Goal: Contribute content: Contribute content

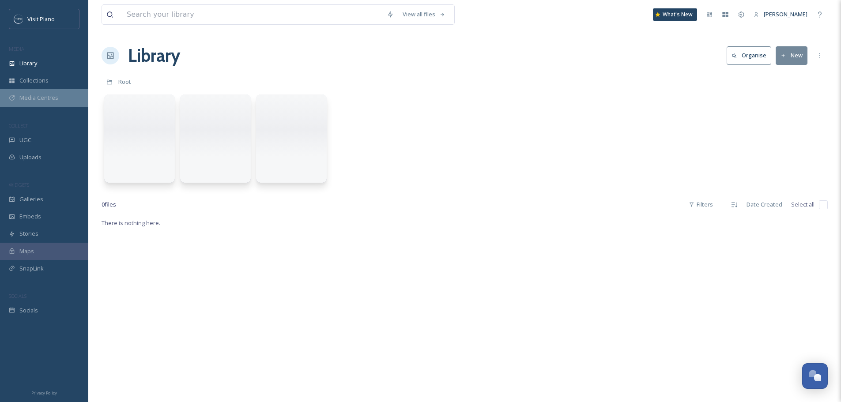
click at [40, 95] on span "Media Centres" at bounding box center [38, 98] width 39 height 8
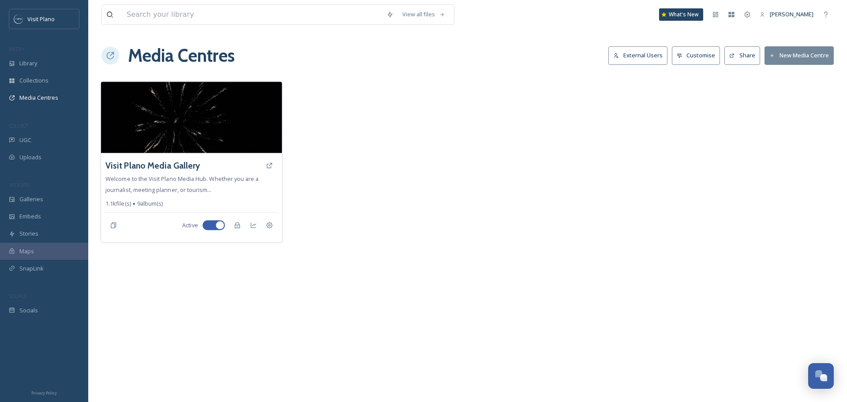
click at [180, 130] on img at bounding box center [191, 117] width 181 height 71
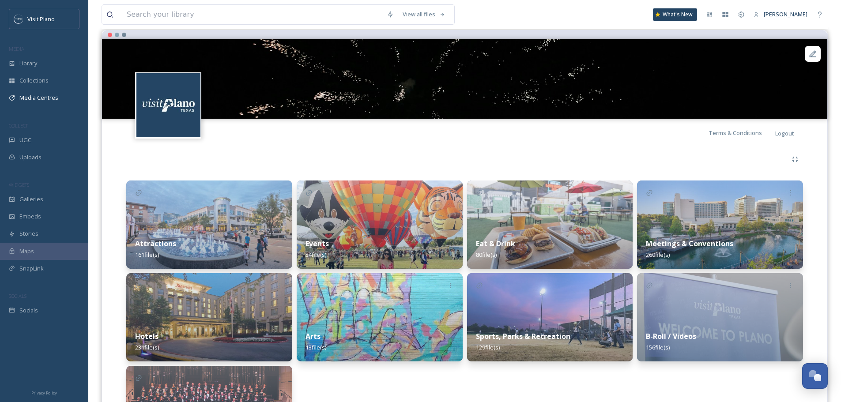
scroll to position [78, 0]
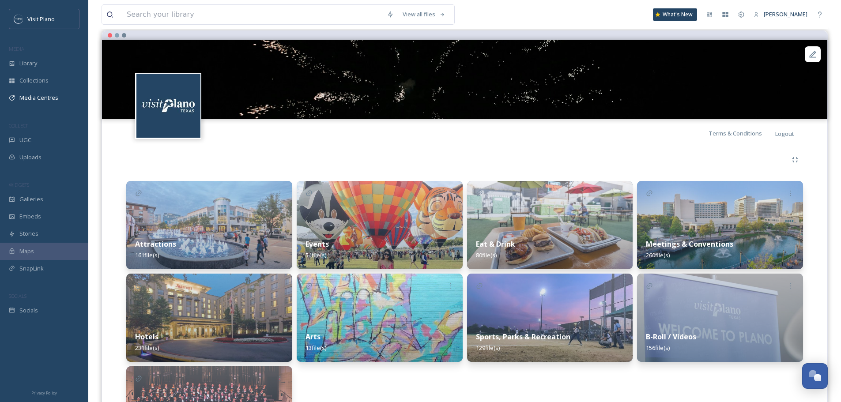
click at [200, 218] on img at bounding box center [209, 225] width 166 height 88
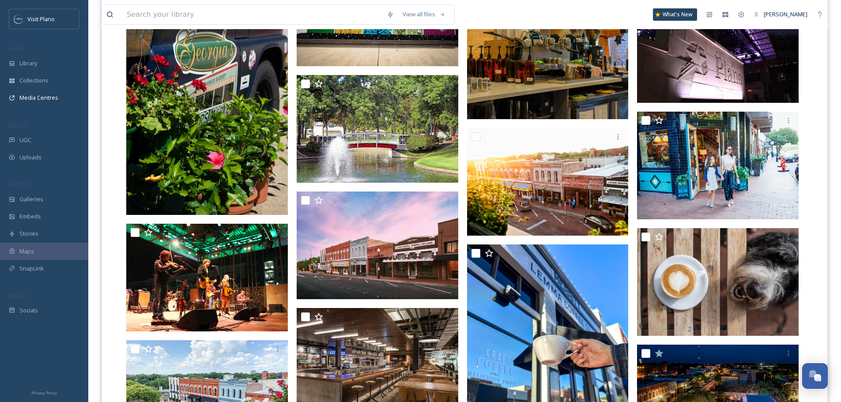
scroll to position [1500, 0]
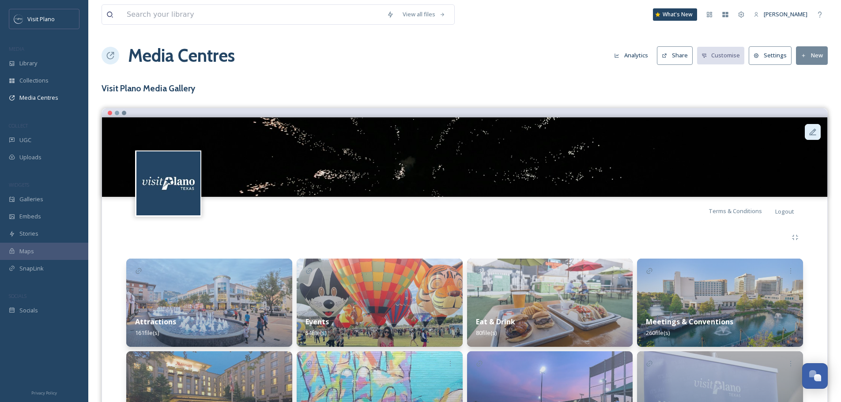
click at [809, 126] on div at bounding box center [813, 132] width 16 height 16
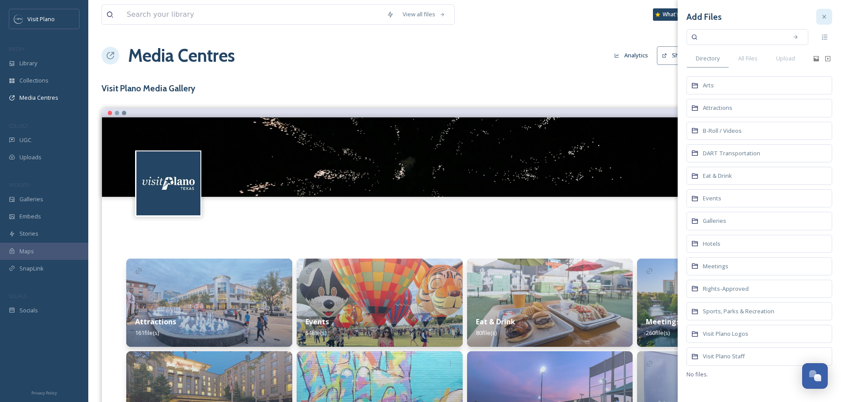
click at [826, 12] on div at bounding box center [824, 17] width 16 height 16
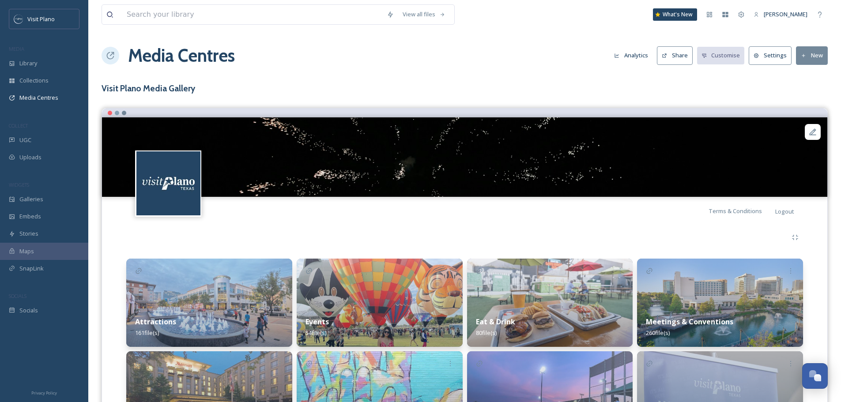
click at [243, 153] on img at bounding box center [464, 156] width 725 height 79
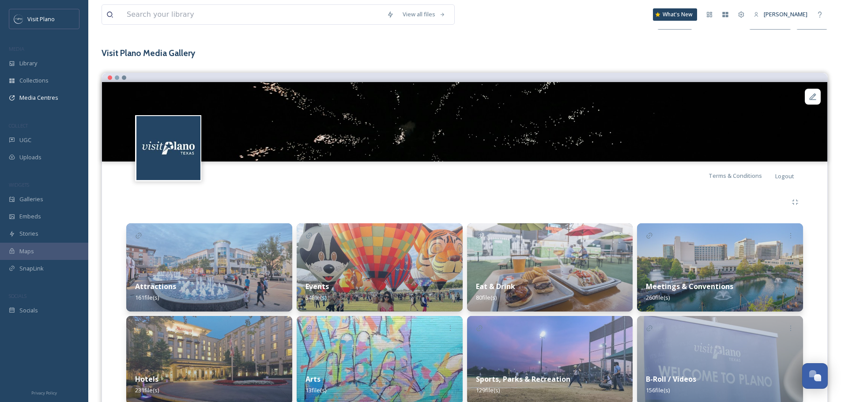
scroll to position [166, 0]
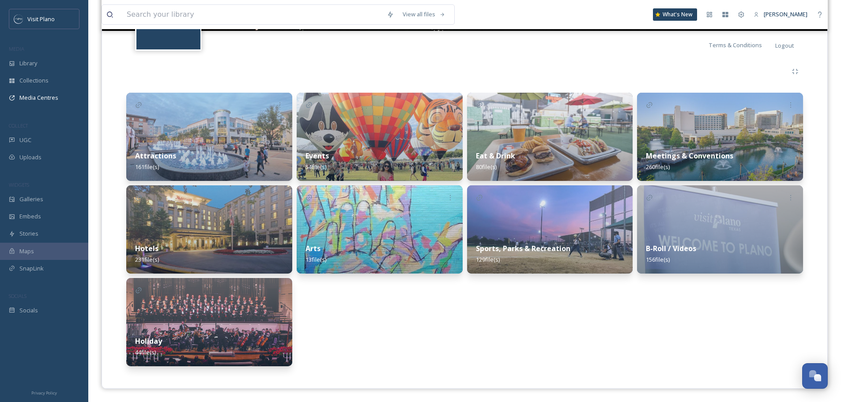
click at [244, 151] on div "Attractions 161 file(s)" at bounding box center [209, 161] width 166 height 39
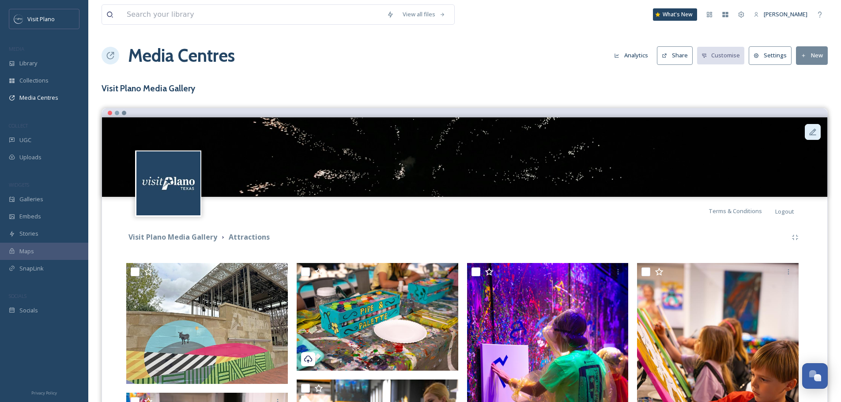
click at [811, 136] on icon at bounding box center [812, 132] width 9 height 9
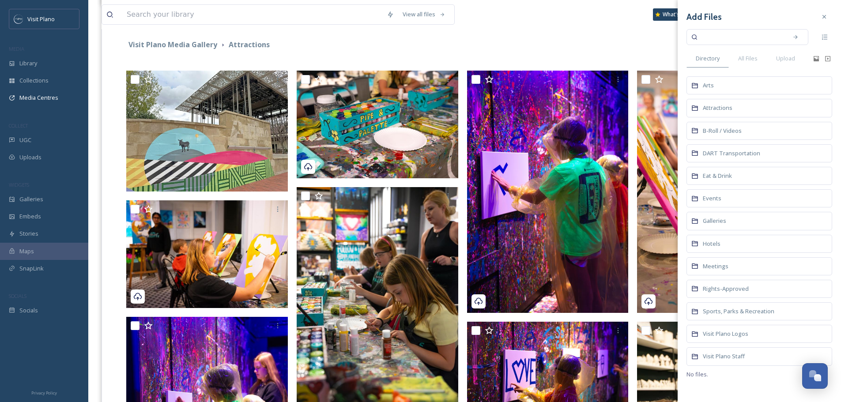
scroll to position [177, 0]
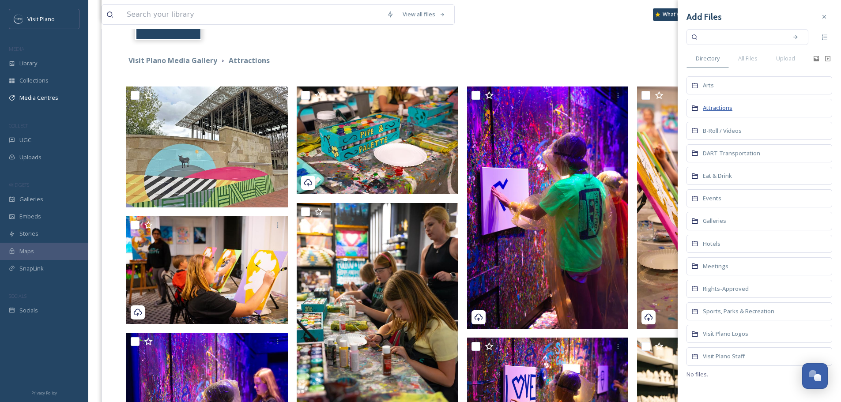
click at [715, 109] on span "Attractions" at bounding box center [718, 108] width 30 height 8
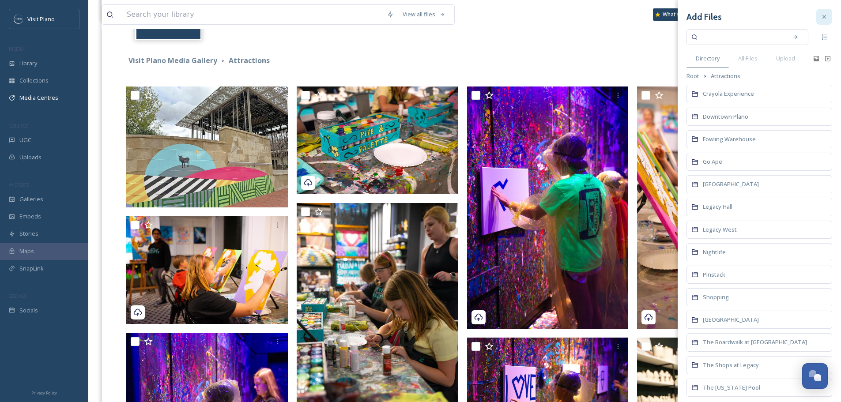
click at [820, 17] on icon at bounding box center [823, 16] width 7 height 7
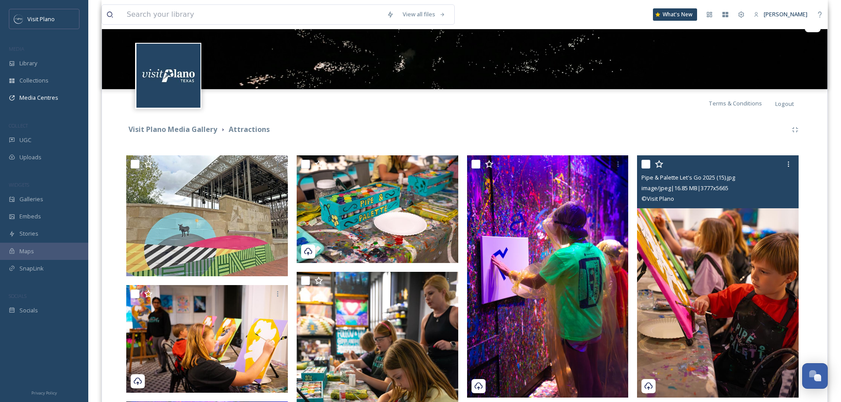
scroll to position [0, 0]
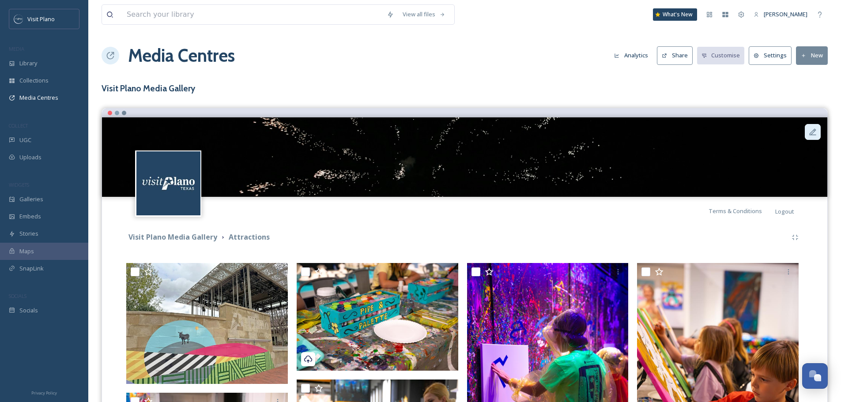
click at [813, 133] on icon at bounding box center [812, 131] width 7 height 7
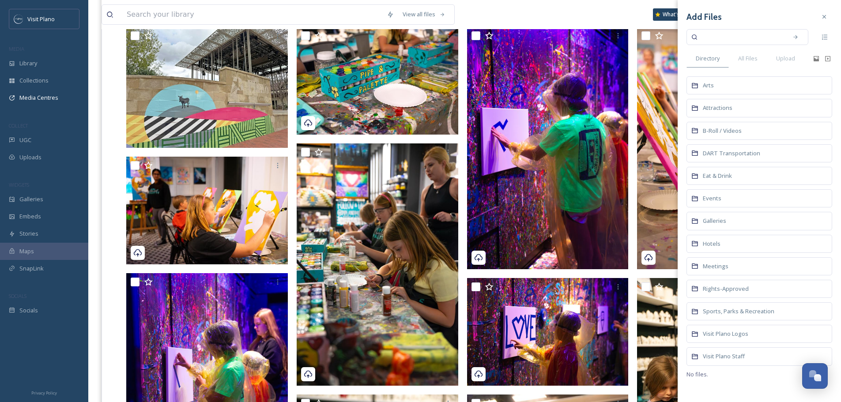
scroll to position [221, 0]
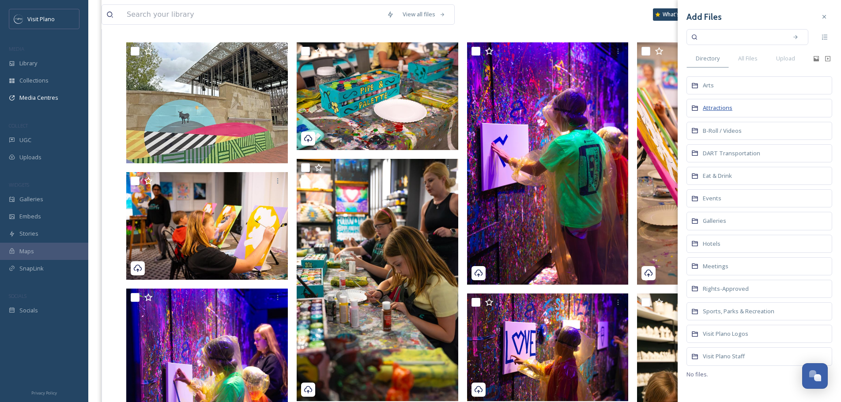
click at [716, 110] on span "Attractions" at bounding box center [718, 108] width 30 height 8
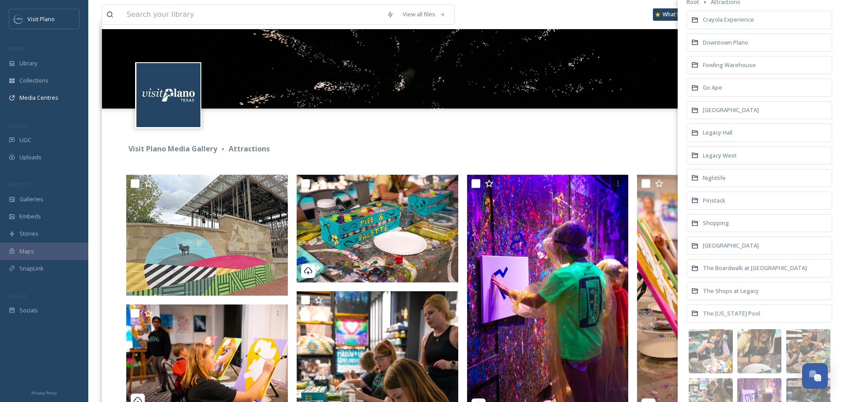
scroll to position [44, 0]
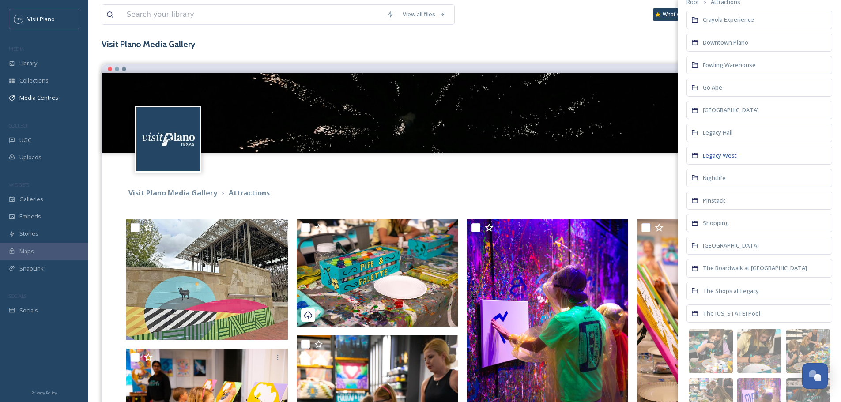
click at [725, 154] on span "Legacy West" at bounding box center [720, 155] width 34 height 8
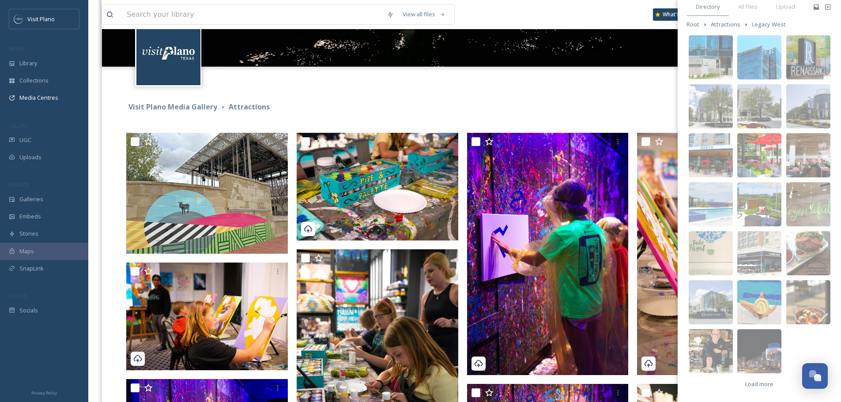
scroll to position [132, 0]
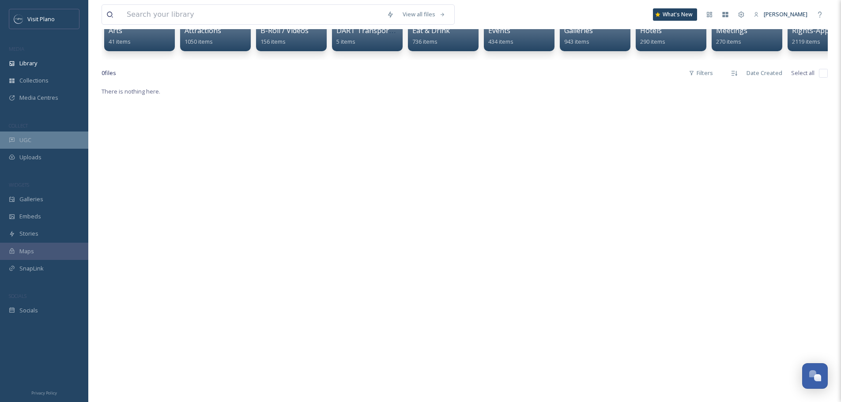
scroll to position [132, 0]
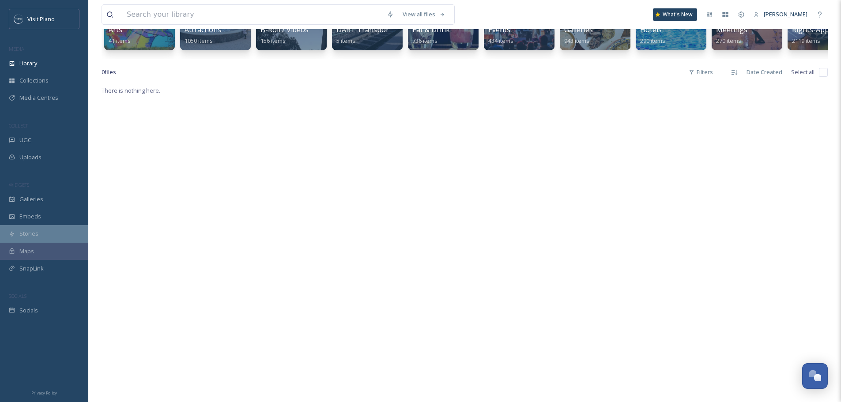
click at [40, 234] on div "Stories" at bounding box center [44, 233] width 88 height 17
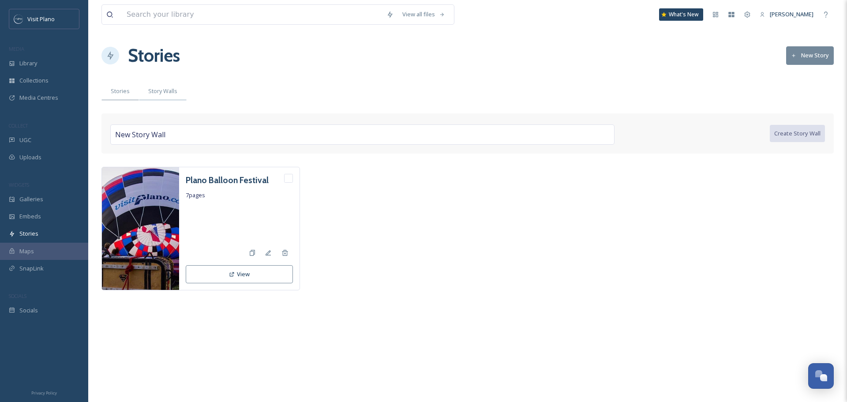
click at [162, 91] on span "Story Walls" at bounding box center [162, 91] width 29 height 8
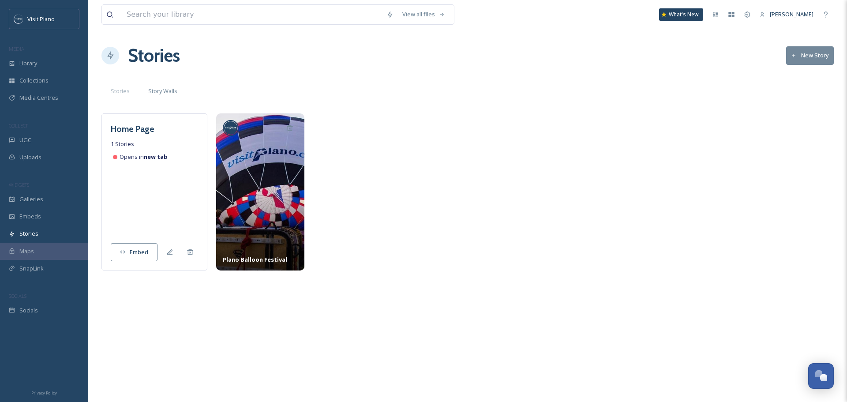
click at [139, 248] on span "Embed" at bounding box center [139, 252] width 19 height 8
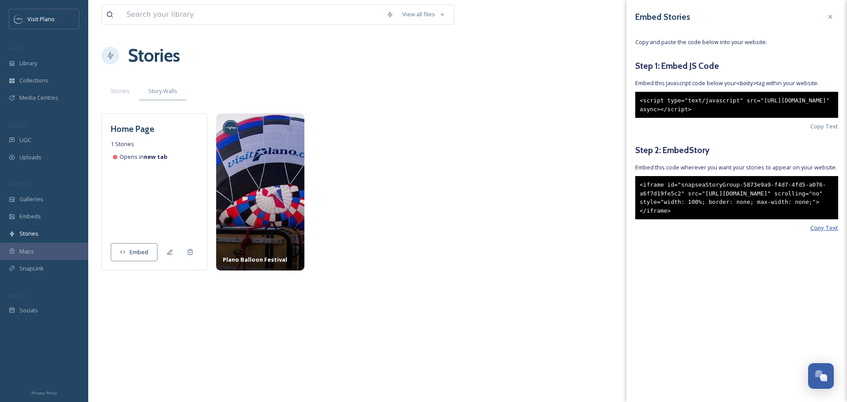
click at [823, 232] on span "Copy Text" at bounding box center [825, 228] width 28 height 8
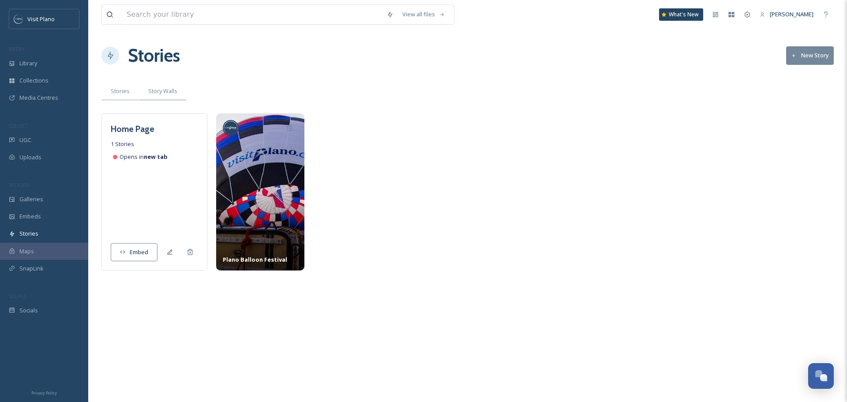
click at [117, 87] on span "Stories" at bounding box center [120, 91] width 19 height 8
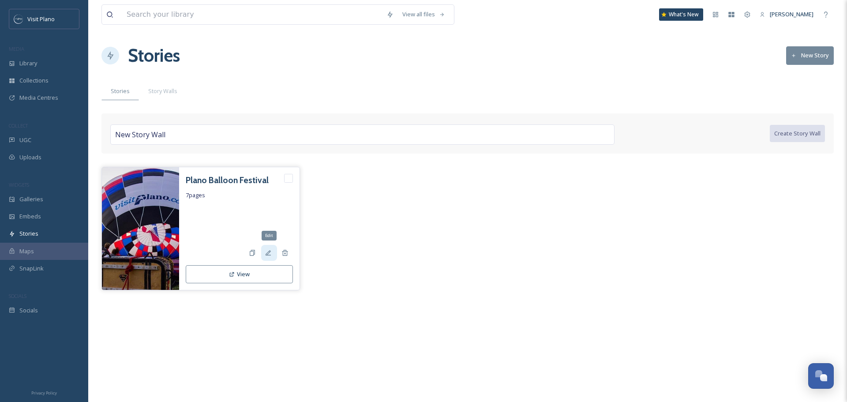
click at [268, 250] on icon at bounding box center [268, 252] width 7 height 7
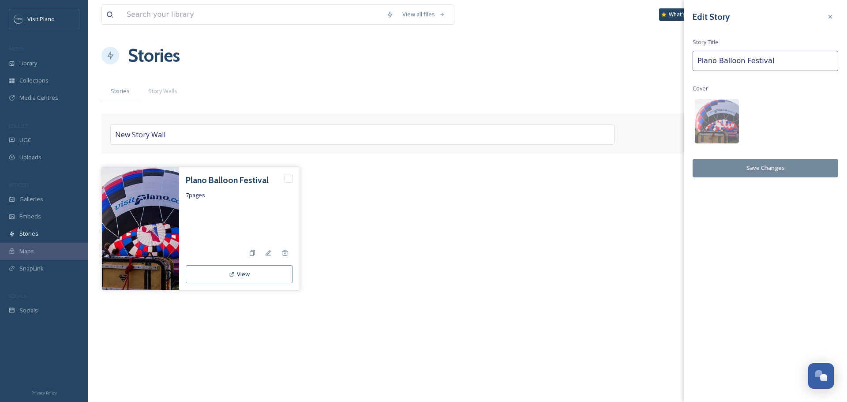
click at [145, 236] on img at bounding box center [140, 229] width 77 height 124
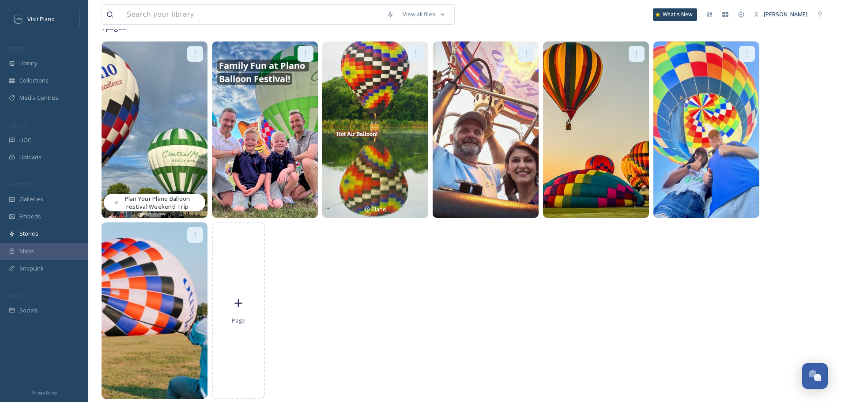
scroll to position [70, 0]
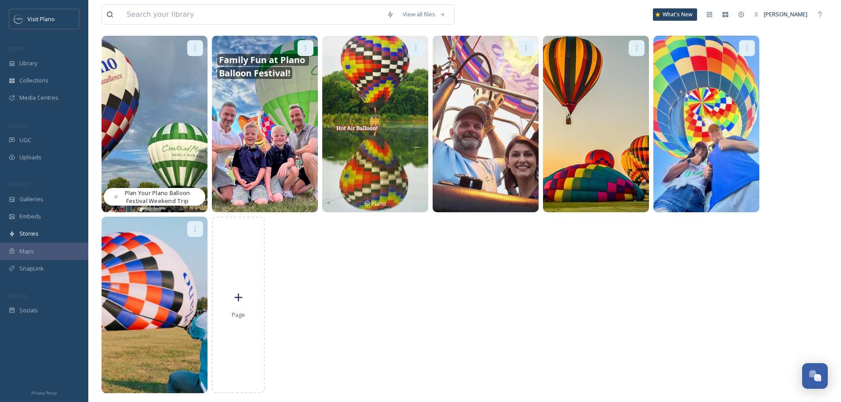
click at [380, 135] on img at bounding box center [375, 124] width 106 height 177
click at [414, 47] on icon at bounding box center [415, 48] width 7 height 7
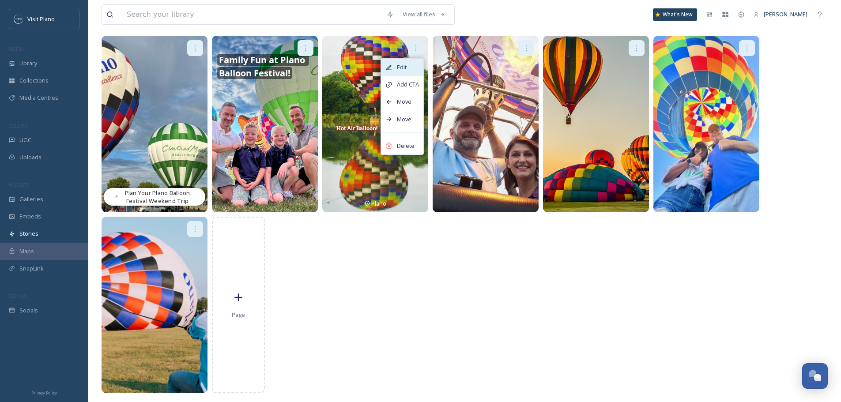
click at [401, 70] on span "Edit" at bounding box center [402, 67] width 10 height 8
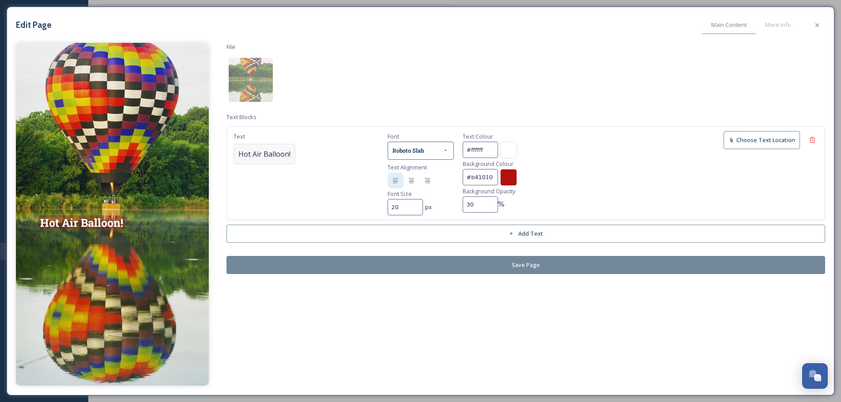
click at [291, 154] on div "Hot Air Balloon!" at bounding box center [264, 154] width 62 height 20
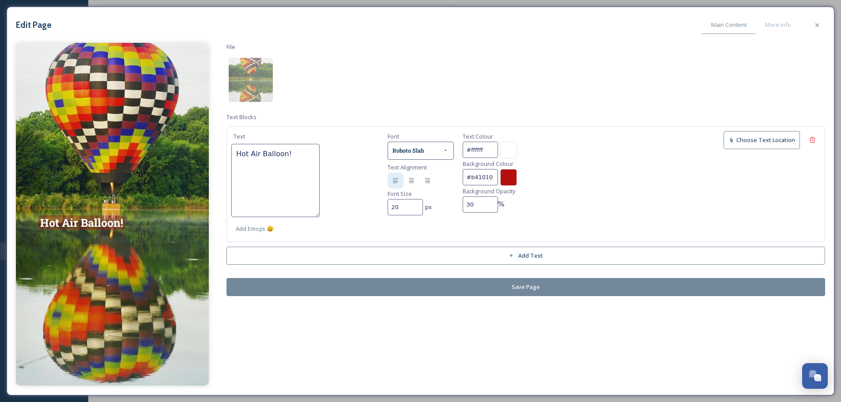
drag, startPoint x: 291, startPoint y: 153, endPoint x: 229, endPoint y: 157, distance: 62.3
click at [229, 157] on div "Text Hot Air Balloon! Add Emojis 😄 Font Roboto Slab Text Alignment Font Size 20…" at bounding box center [525, 184] width 598 height 116
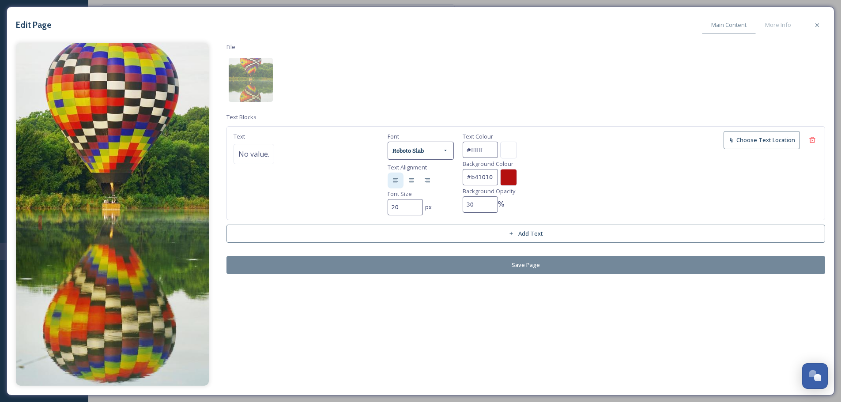
click at [581, 293] on div "File Text Blocks Text No value. Font Roboto Slab Text Alignment Font Size 20 px…" at bounding box center [420, 214] width 809 height 343
click at [588, 267] on button "Save Page" at bounding box center [525, 265] width 598 height 18
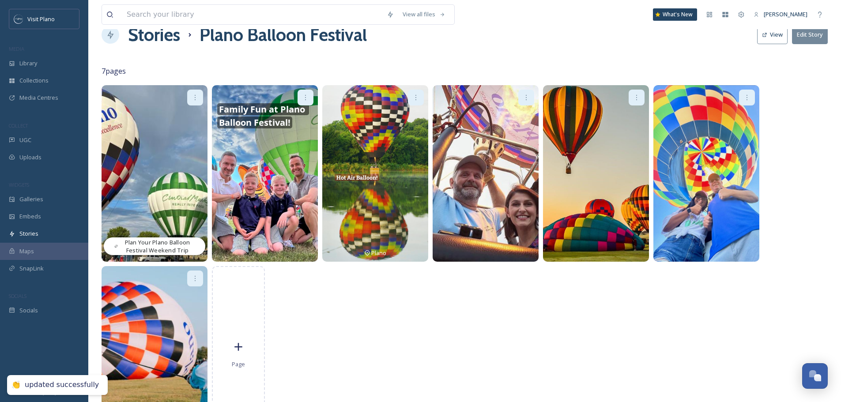
scroll to position [0, 0]
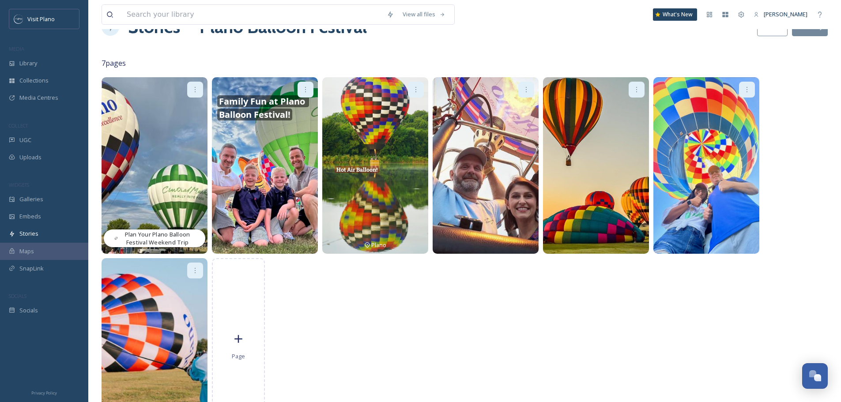
scroll to position [44, 0]
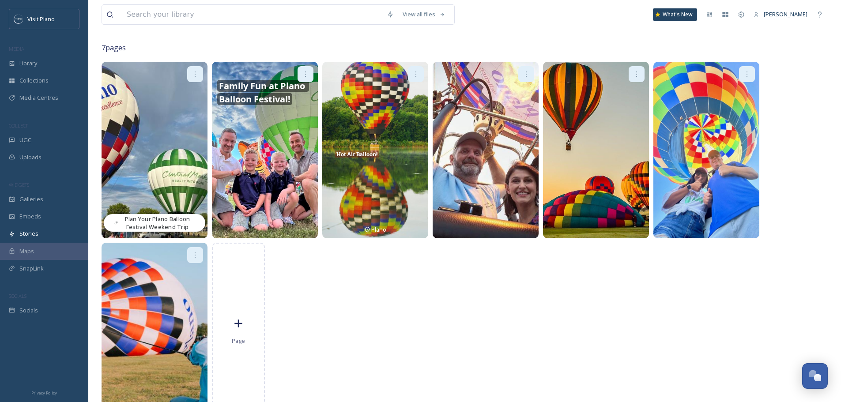
click at [377, 178] on img at bounding box center [375, 150] width 106 height 177
click at [420, 75] on div at bounding box center [416, 74] width 16 height 16
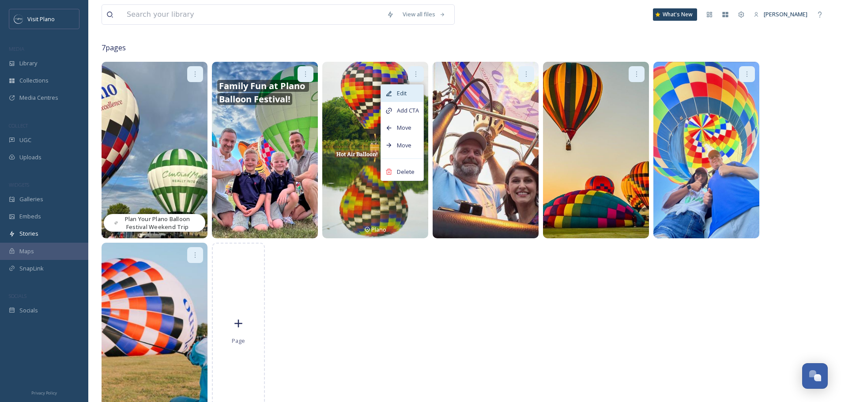
click at [414, 95] on div "Edit" at bounding box center [402, 93] width 42 height 17
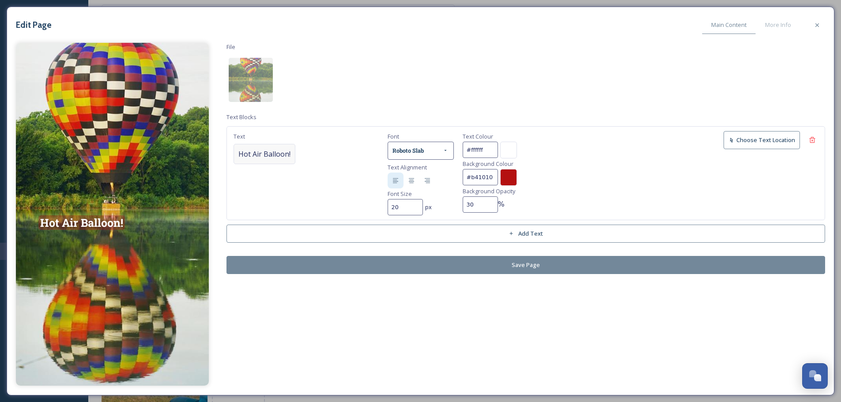
click at [290, 152] on div "Hot Air Balloon!" at bounding box center [264, 154] width 62 height 20
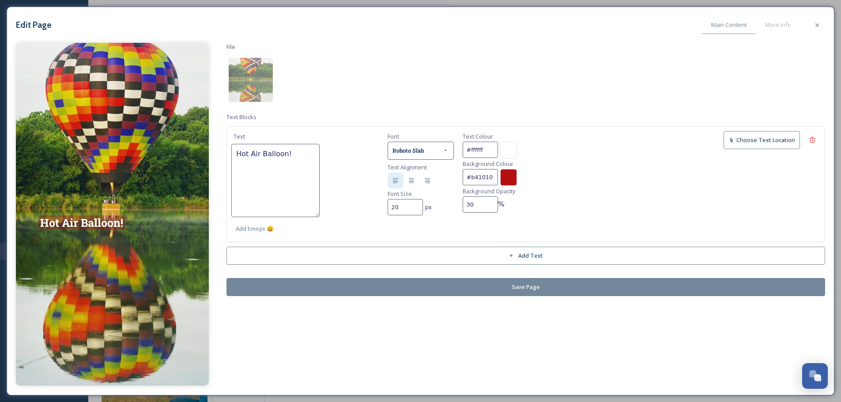
drag, startPoint x: 291, startPoint y: 152, endPoint x: 231, endPoint y: 159, distance: 60.5
click at [231, 159] on div "Text Hot Air Balloon! Add Emojis 😄 Font Roboto Slab Text Alignment Font Size 20…" at bounding box center [525, 184] width 598 height 116
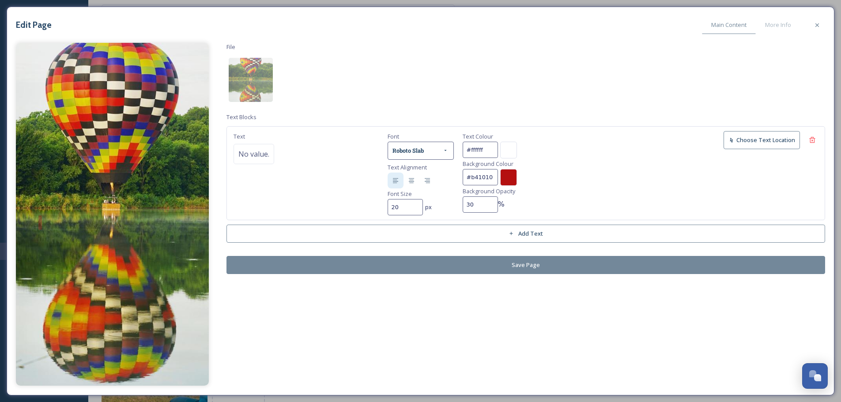
click at [598, 180] on div "Text No value. Font Roboto Slab Text Alignment Font Size 20 px Text Colour #fff…" at bounding box center [525, 173] width 598 height 94
click at [515, 262] on button "Save Page" at bounding box center [525, 265] width 598 height 18
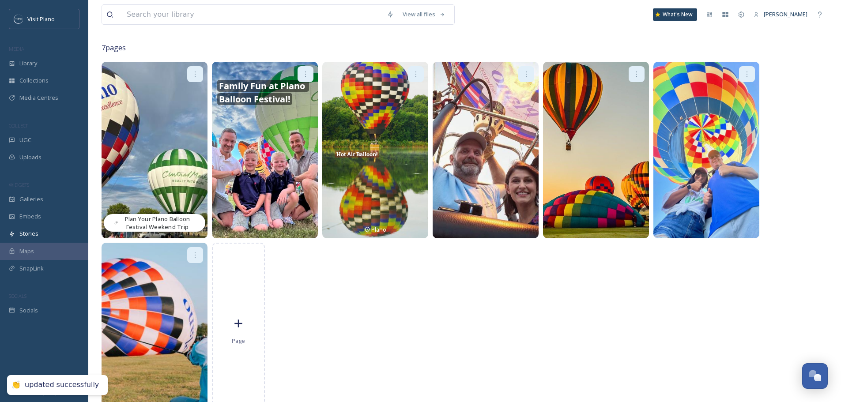
scroll to position [0, 0]
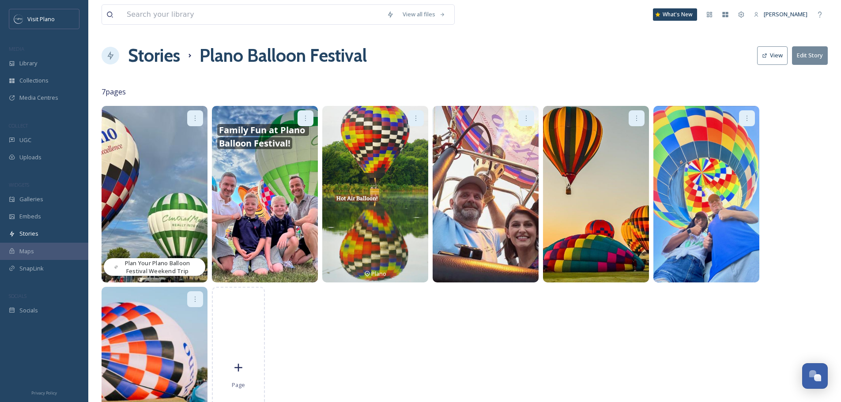
click at [397, 247] on img at bounding box center [375, 194] width 106 height 177
click at [416, 121] on icon at bounding box center [415, 118] width 7 height 7
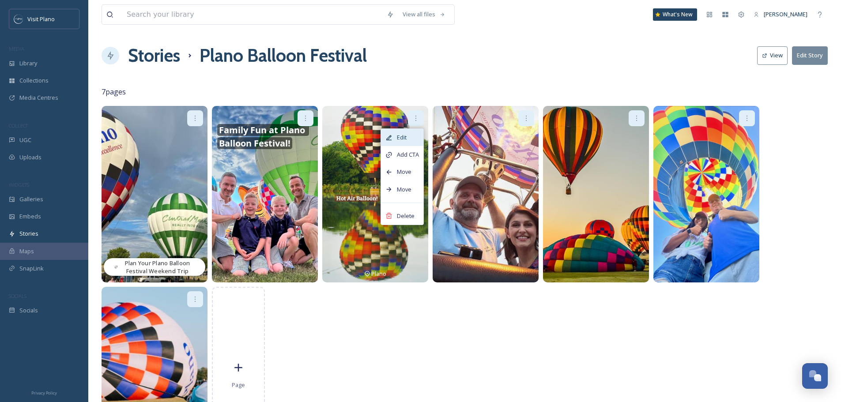
click at [410, 140] on div "Edit" at bounding box center [402, 137] width 42 height 17
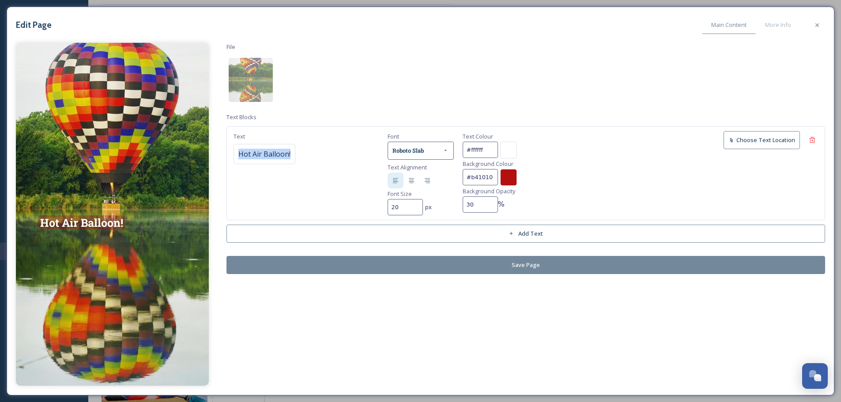
drag, startPoint x: 236, startPoint y: 148, endPoint x: 305, endPoint y: 156, distance: 70.2
click at [305, 156] on div "Text Hot Air Balloon!" at bounding box center [304, 148] width 147 height 35
click at [303, 156] on div "Text Hot Air Balloon!" at bounding box center [304, 148] width 147 height 35
click at [290, 157] on div "Hot Air Balloon!" at bounding box center [264, 154] width 62 height 20
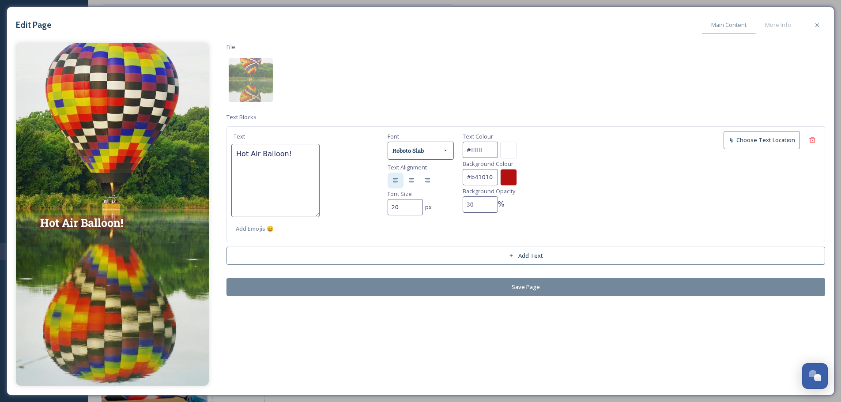
drag, startPoint x: 290, startPoint y: 155, endPoint x: 232, endPoint y: 150, distance: 57.6
click at [232, 150] on textarea "Hot Air Balloon!" at bounding box center [275, 180] width 88 height 73
click at [578, 284] on div "File Text Blocks Text Add Emojis 😄 Font Roboto Slab Text Alignment Font Size 20…" at bounding box center [420, 214] width 809 height 343
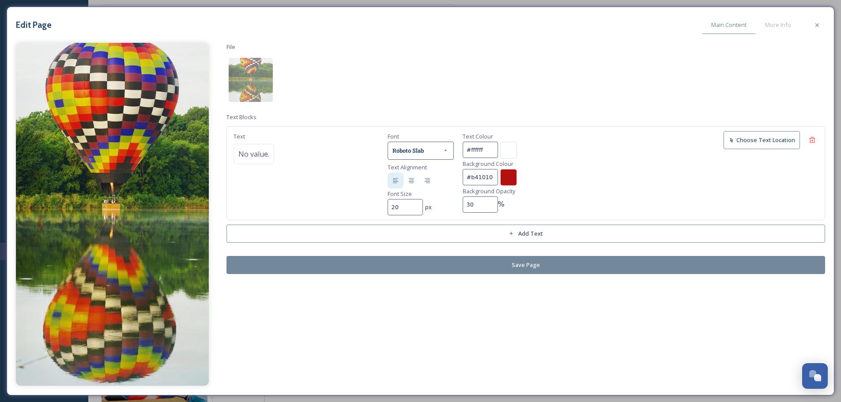
click at [569, 271] on button "Save Page" at bounding box center [525, 265] width 598 height 18
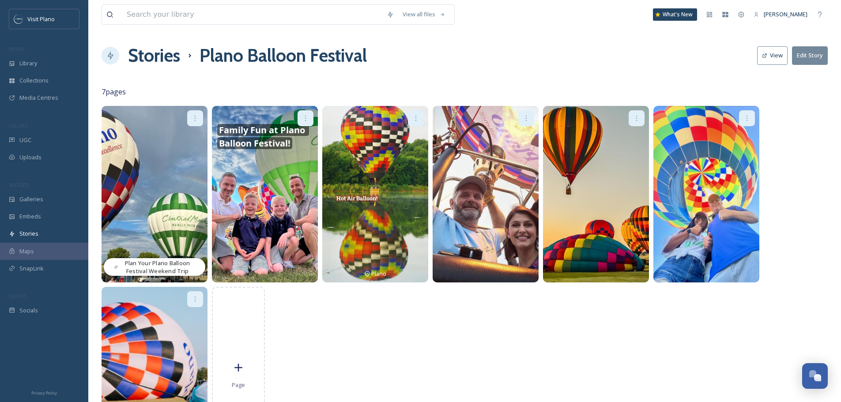
click at [414, 117] on icon at bounding box center [415, 118] width 7 height 7
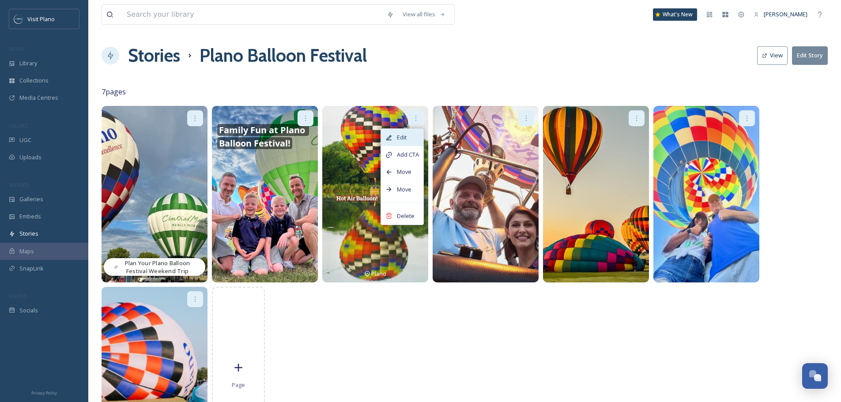
click at [403, 133] on div "Edit" at bounding box center [402, 137] width 42 height 17
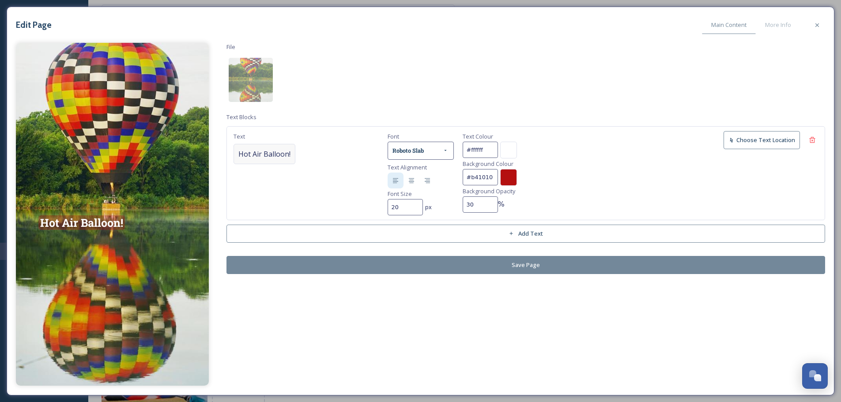
click at [259, 155] on span "Hot Air Balloon!" at bounding box center [264, 154] width 52 height 11
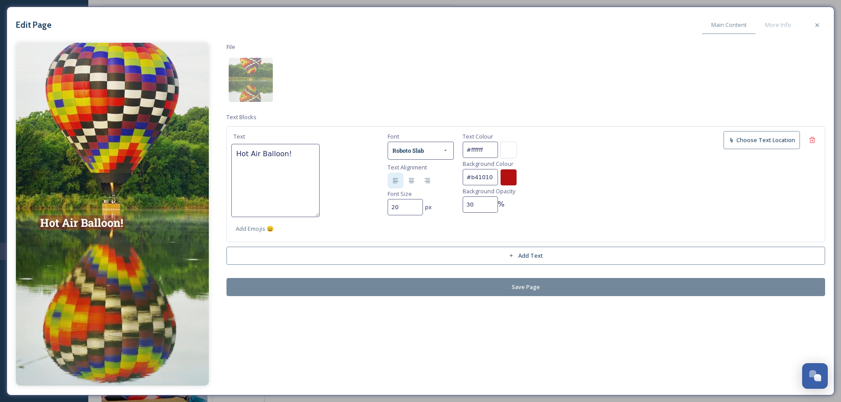
drag, startPoint x: 286, startPoint y: 154, endPoint x: 189, endPoint y: 161, distance: 97.3
click at [189, 161] on div "Hot Air Balloon! File Text Blocks Text Hot Air Balloon! Add Emojis 😄 Font Robot…" at bounding box center [420, 214] width 809 height 343
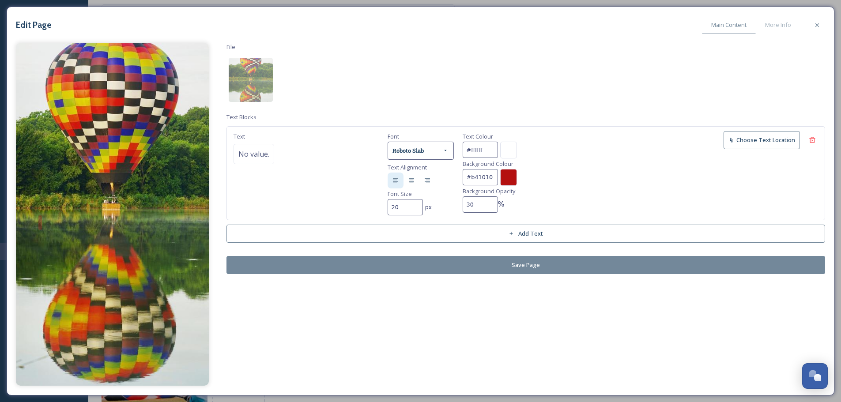
click at [383, 277] on div "File Text Blocks Text No value. Font Roboto Slab Text Alignment Font Size 20 px…" at bounding box center [420, 214] width 809 height 343
click at [383, 267] on button "Save Page" at bounding box center [525, 265] width 598 height 18
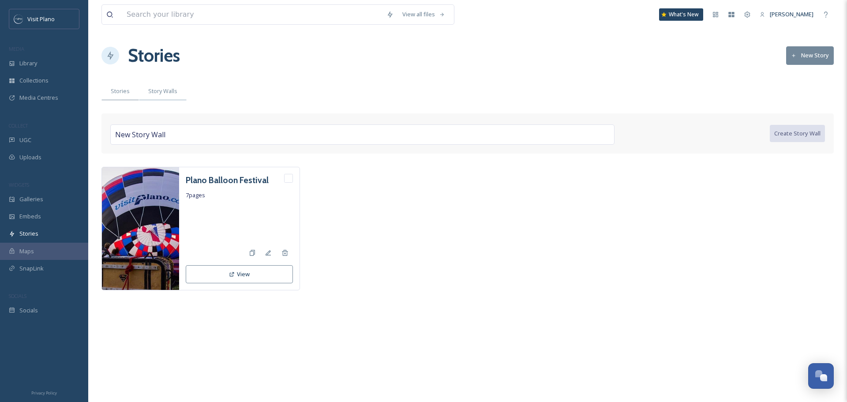
click at [162, 88] on span "Story Walls" at bounding box center [162, 91] width 29 height 8
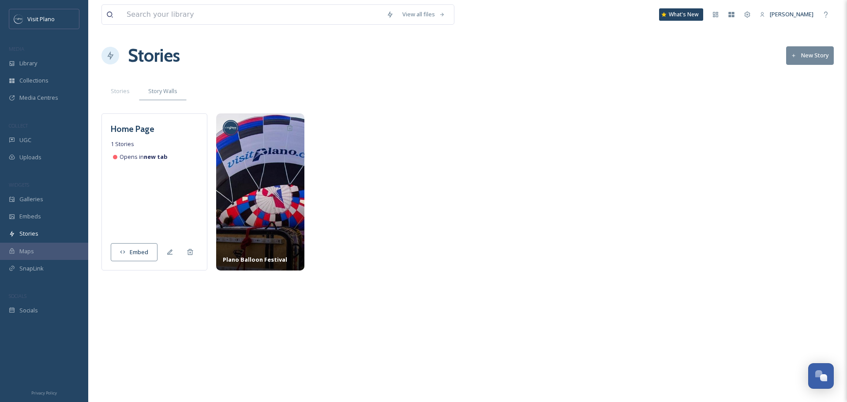
click at [125, 252] on icon at bounding box center [122, 252] width 5 height 4
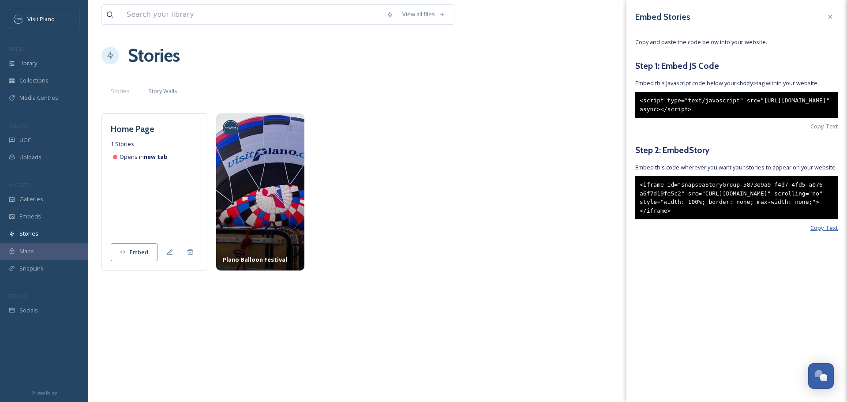
click at [832, 232] on span "Copy Text" at bounding box center [825, 228] width 28 height 8
